Goal: Task Accomplishment & Management: Manage account settings

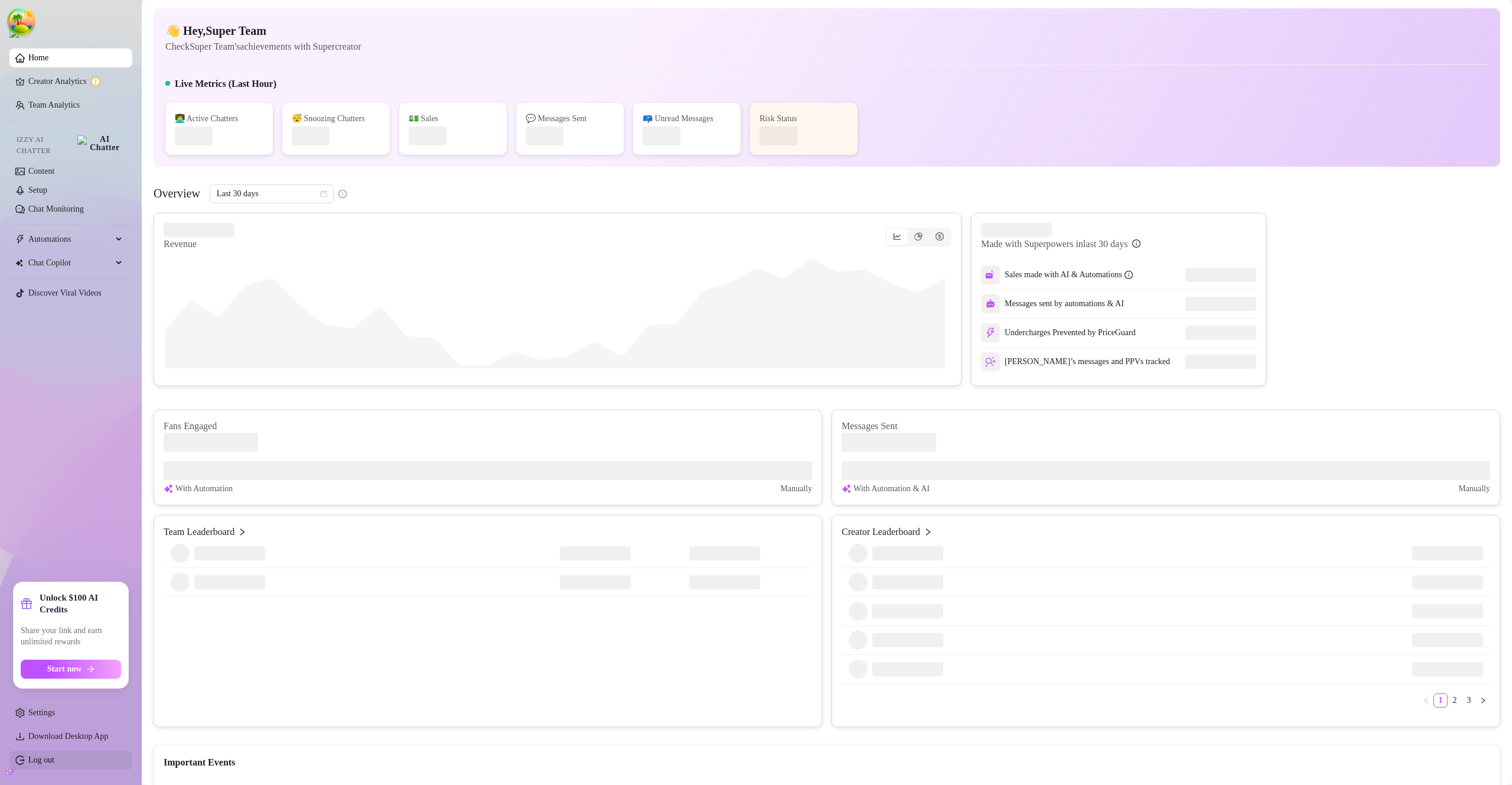
click at [54, 761] on link "Log out" at bounding box center [41, 759] width 26 height 8
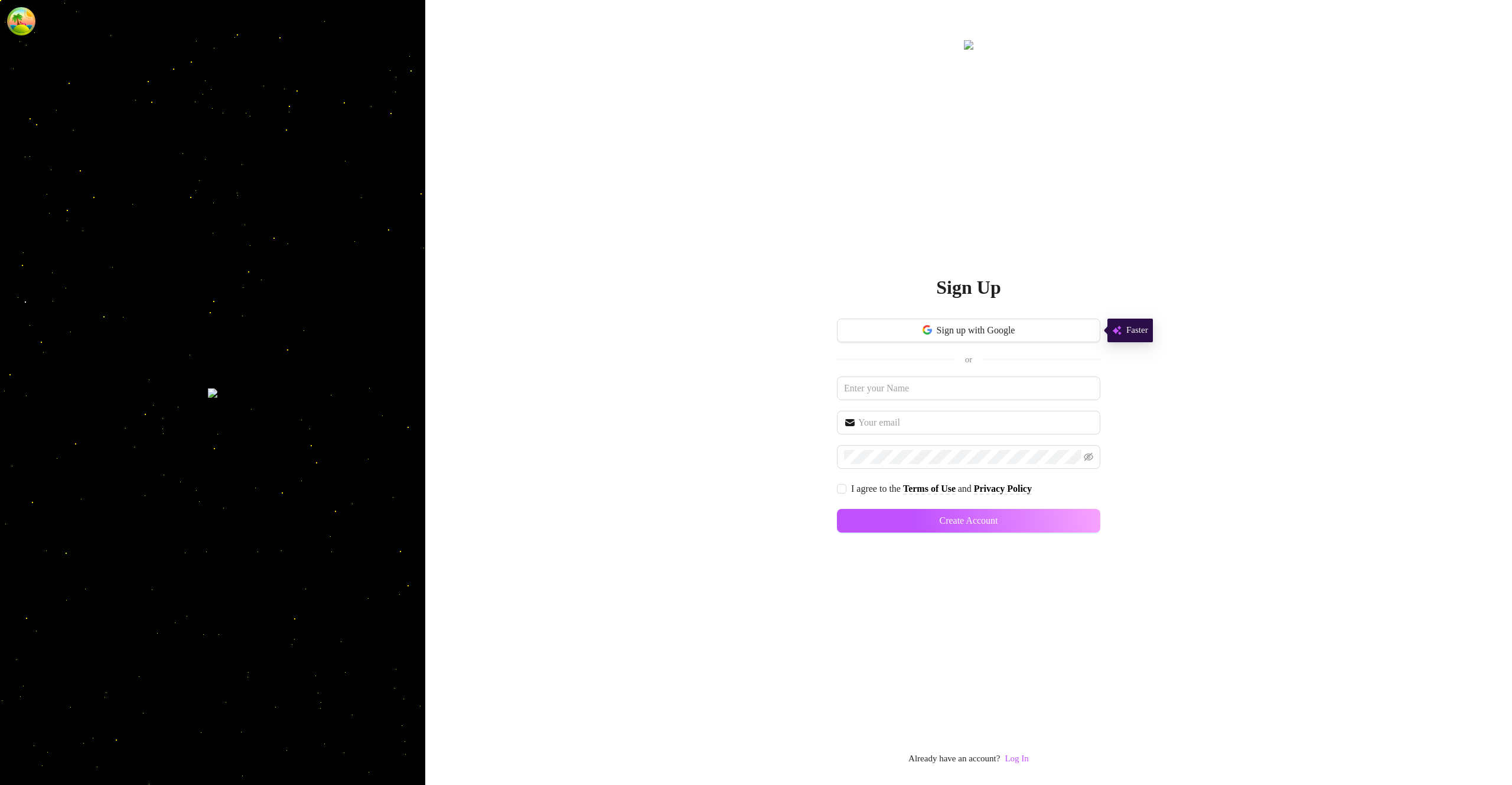
click at [1028, 760] on link "Log In" at bounding box center [1016, 758] width 23 height 9
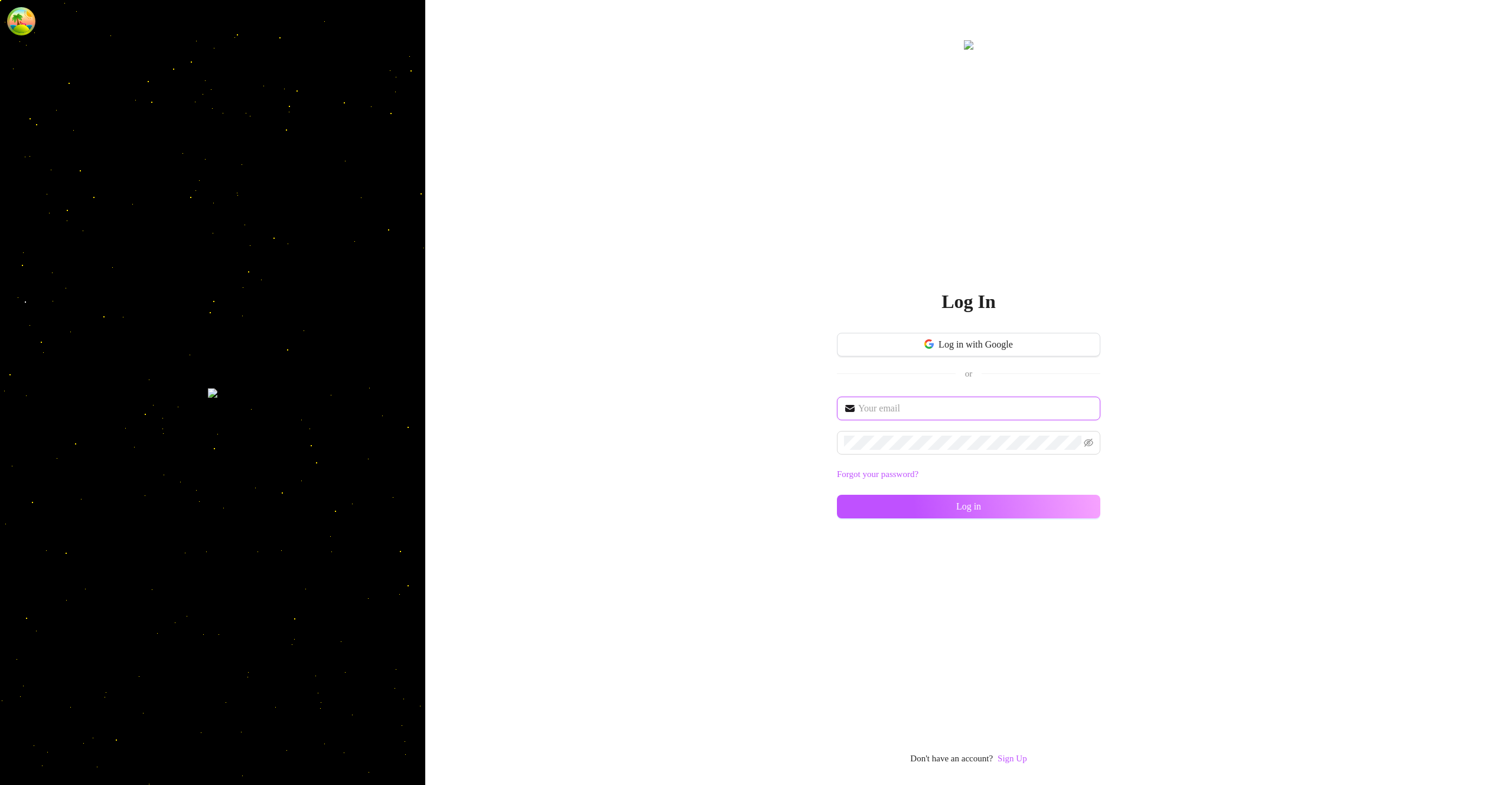
click at [956, 405] on input "text" at bounding box center [975, 408] width 235 height 14
type input "[EMAIL_ADDRESS][DOMAIN_NAME]"
click at [1074, 505] on button "Log in" at bounding box center [969, 506] width 263 height 24
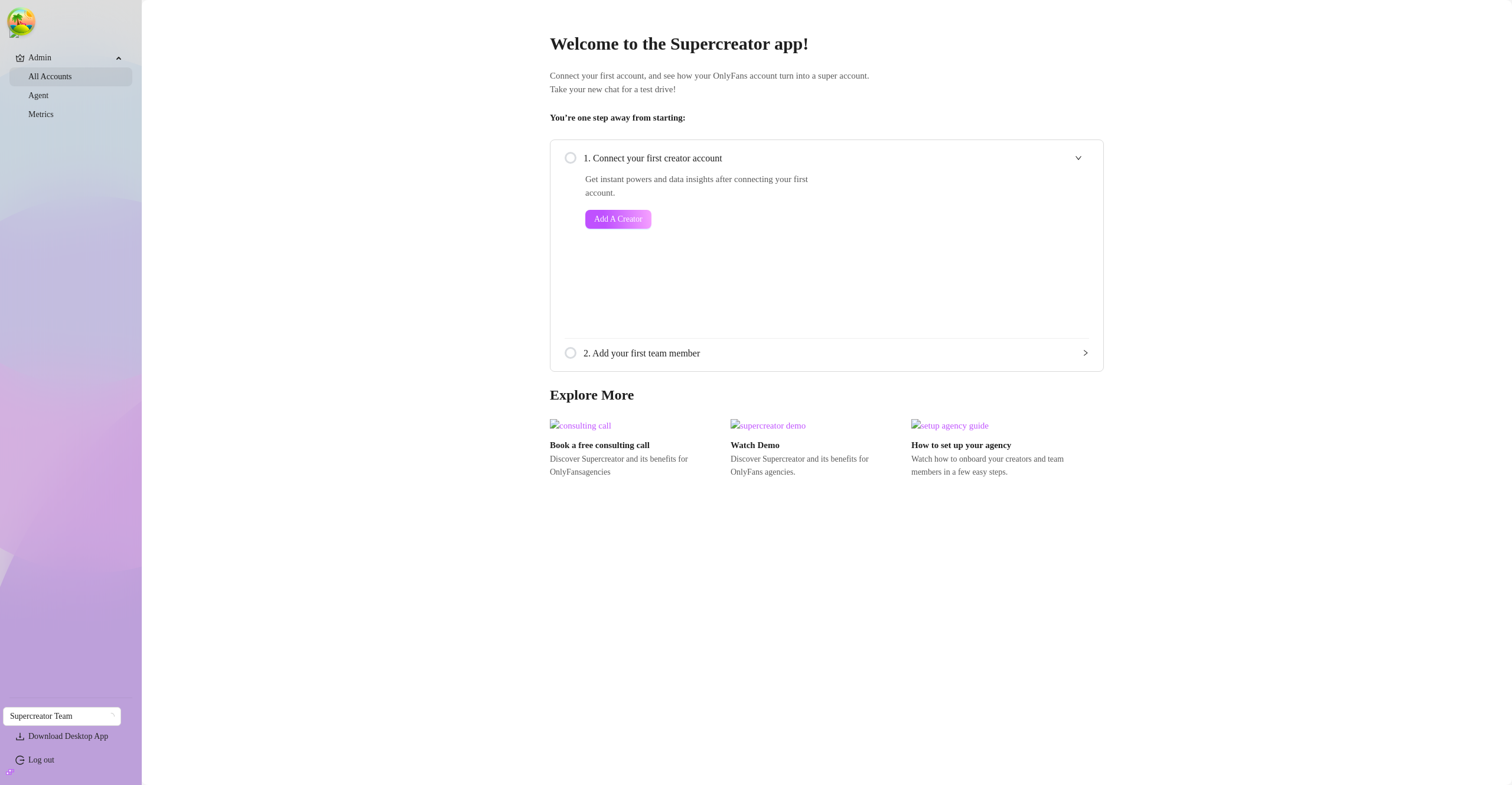
click at [65, 80] on link "All Accounts" at bounding box center [50, 76] width 44 height 8
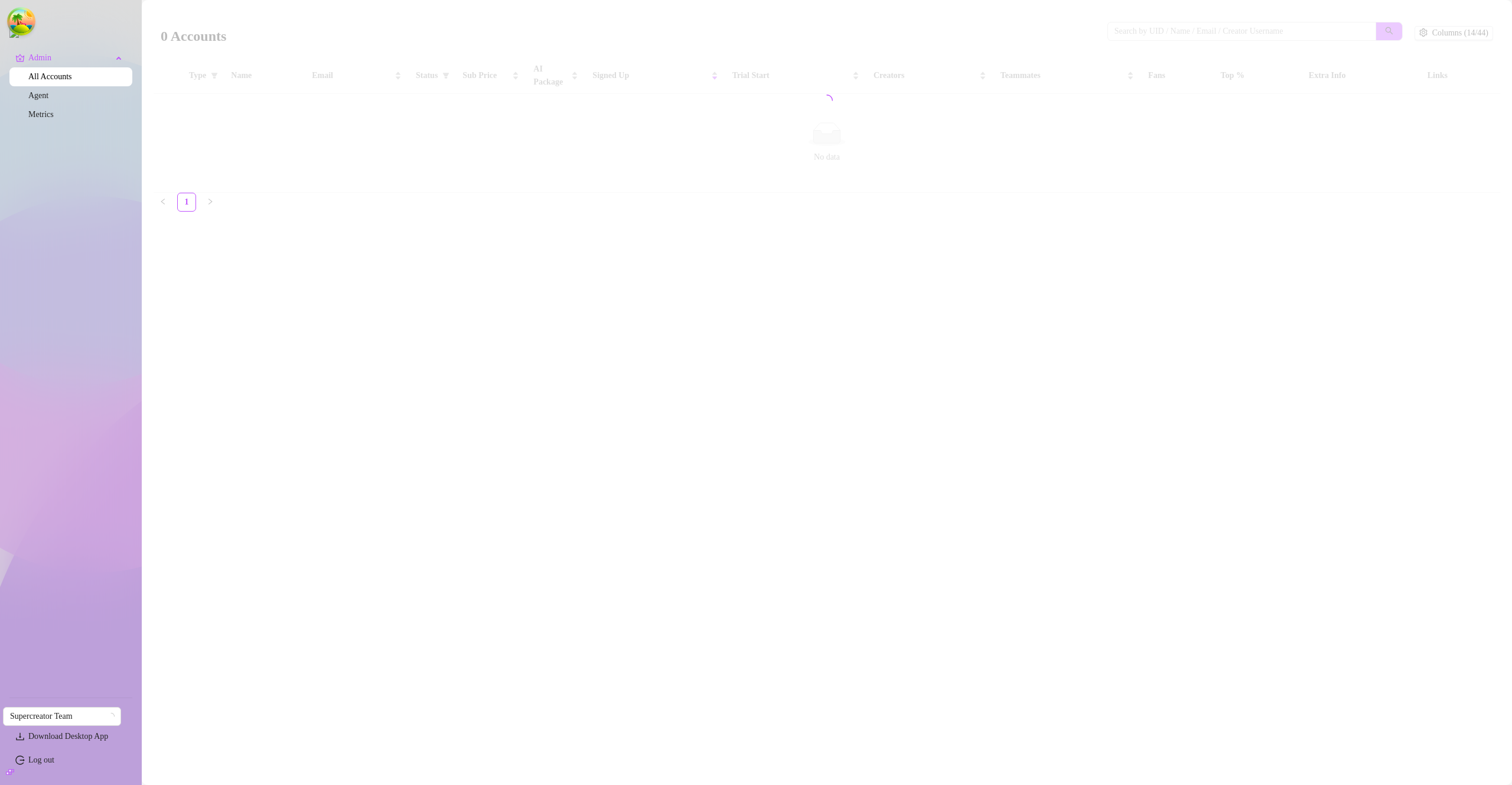
click at [1208, 29] on div at bounding box center [826, 101] width 1347 height 184
click at [1221, 29] on div at bounding box center [826, 101] width 1347 height 184
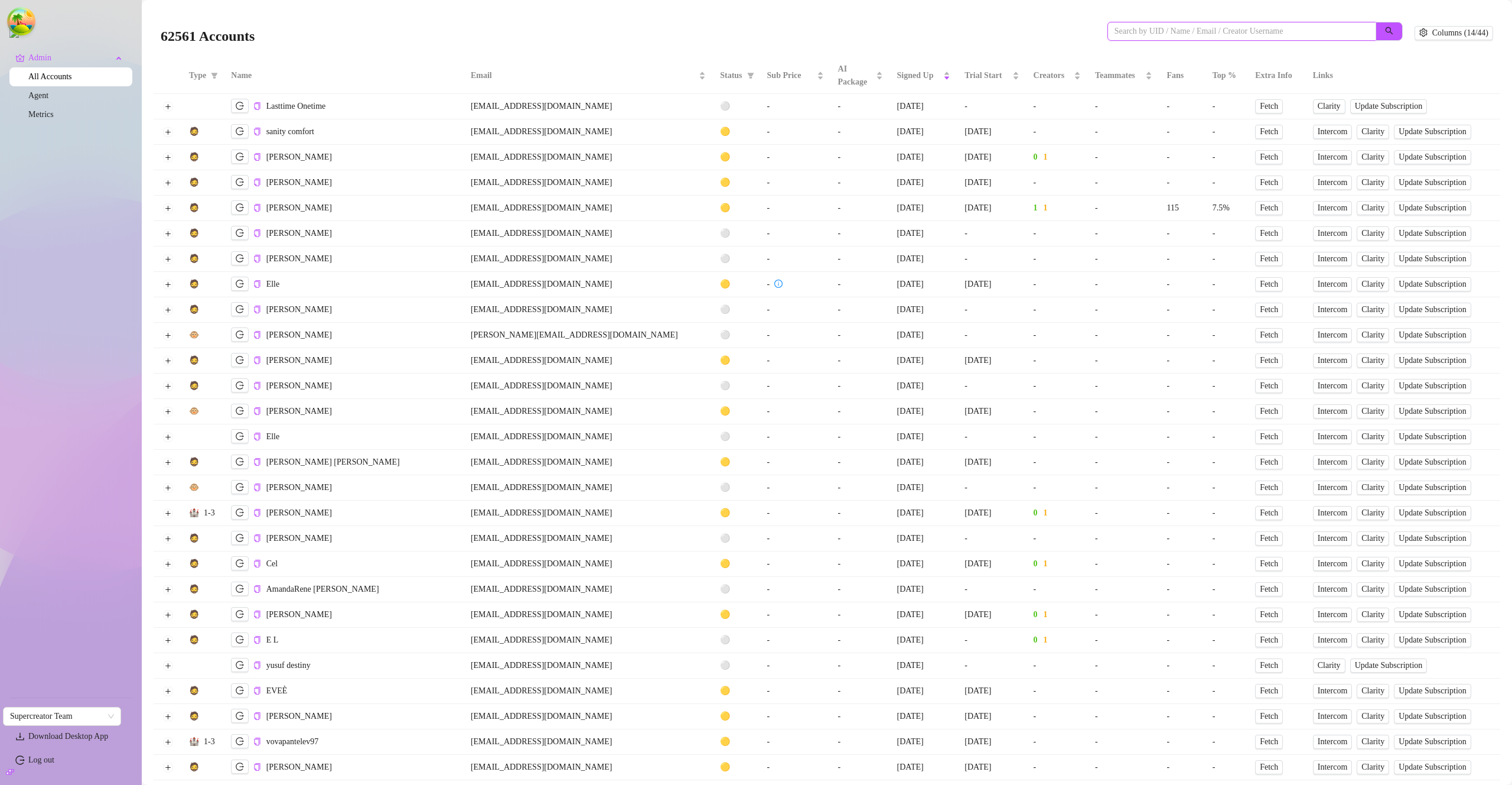
click at [1186, 29] on input "search" at bounding box center [1237, 31] width 245 height 13
paste input "ieBuxSN5ySVrGstTmmkr6Fdd7CT2"
click at [1385, 29] on icon "search" at bounding box center [1389, 31] width 8 height 8
type input "ieBuxSN5ySVrGstTmmkr6Fdd7CT2"
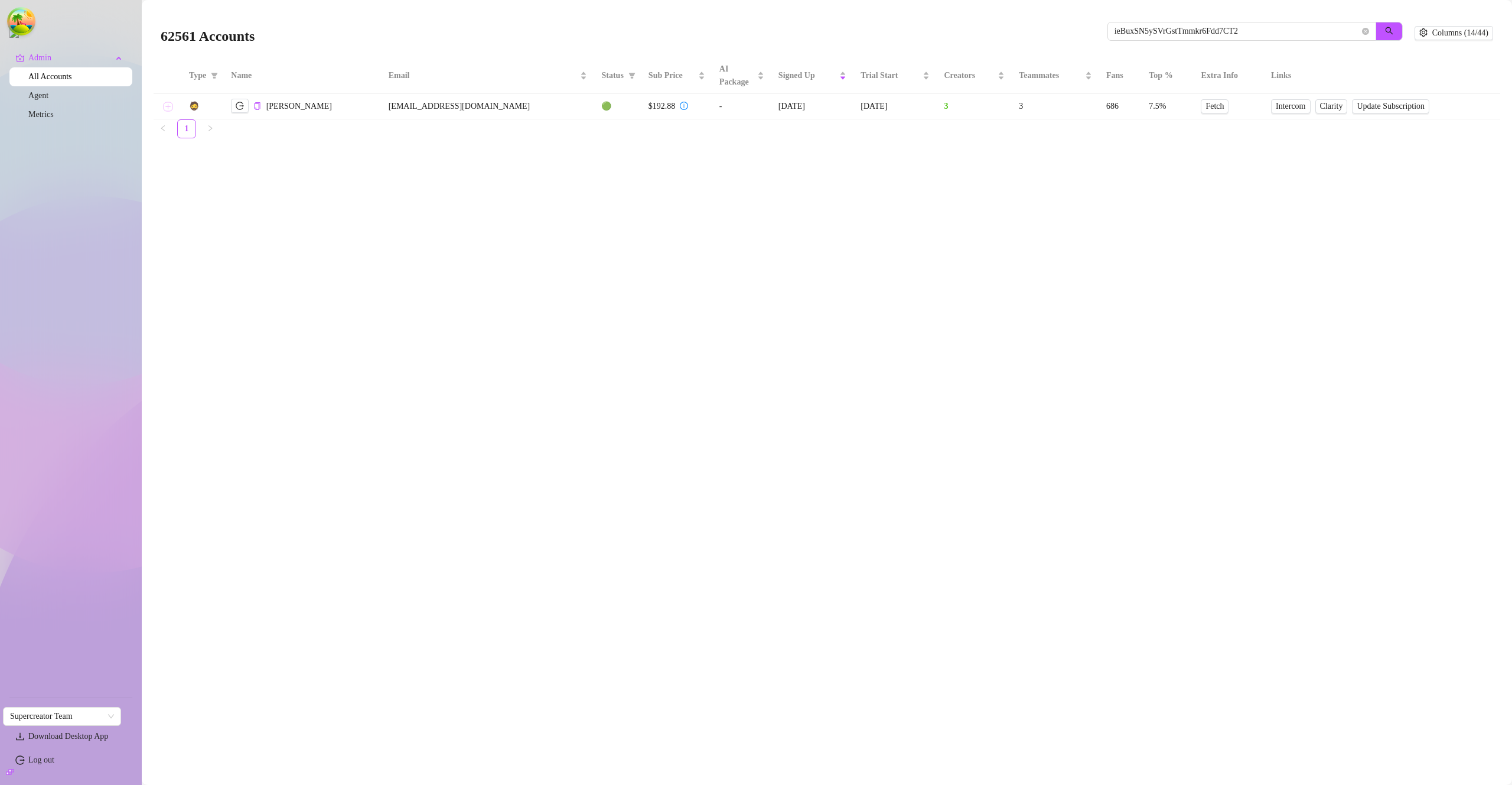
click at [169, 107] on button "Expand row" at bounding box center [167, 106] width 9 height 9
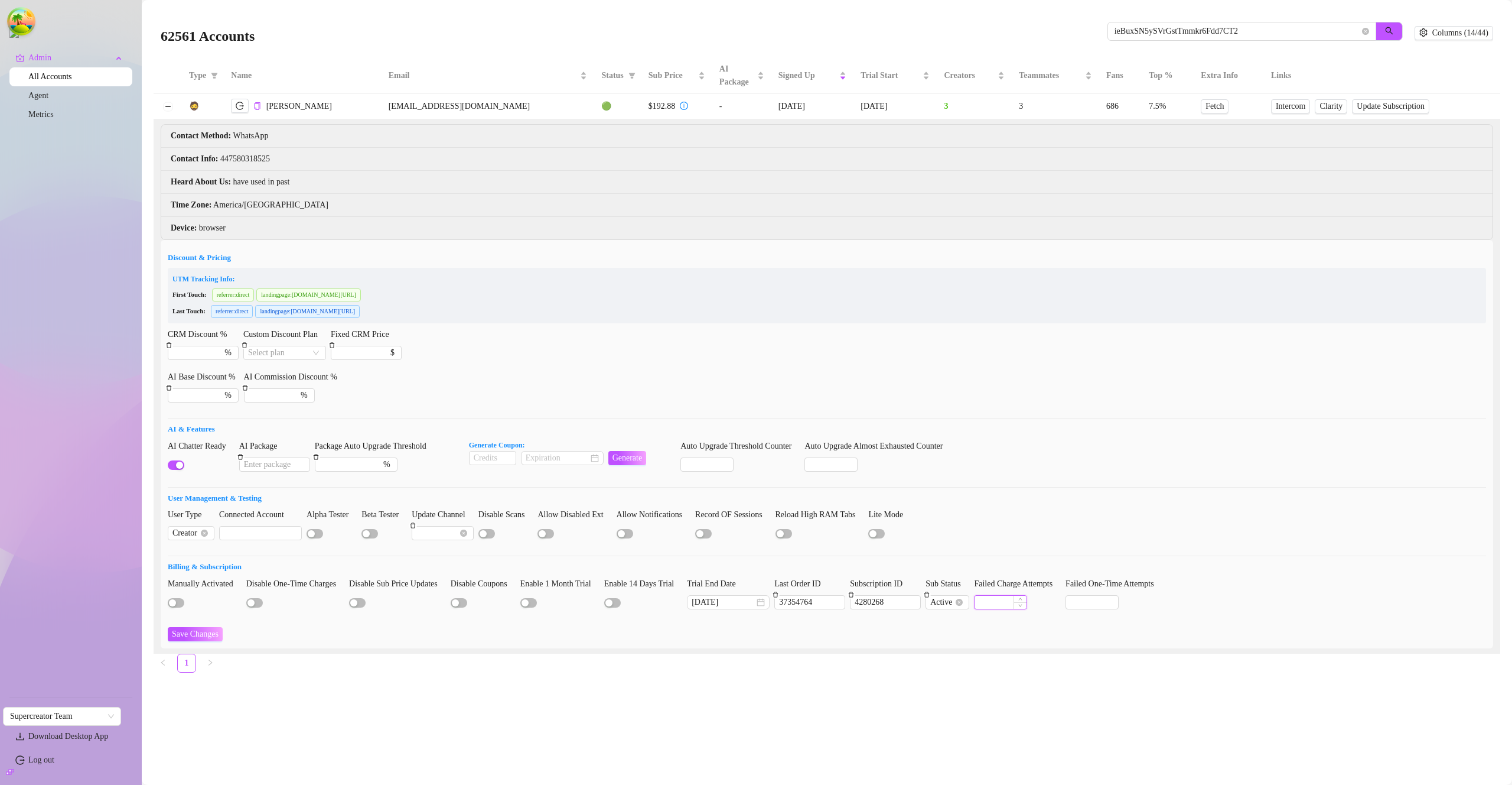
click at [1027, 605] on input "Failed Charge Attempts" at bounding box center [1000, 603] width 52 height 13
type input "0"
click at [1118, 598] on input "Failed One-Time Attempts" at bounding box center [1092, 603] width 52 height 13
type input "0"
click at [213, 635] on span "Save Changes" at bounding box center [195, 634] width 47 height 9
